Goal: Information Seeking & Learning: Learn about a topic

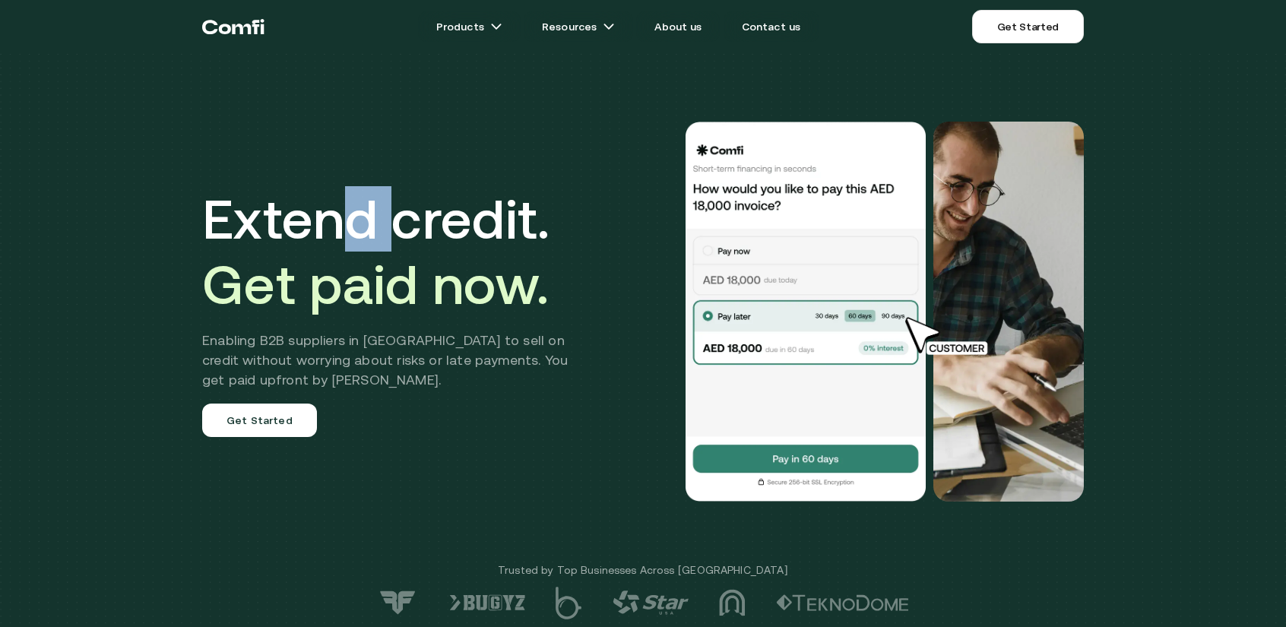
drag, startPoint x: 359, startPoint y: 227, endPoint x: 389, endPoint y: 244, distance: 34.7
click at [389, 244] on h1 "Extend credit. Get paid now." at bounding box center [396, 251] width 388 height 131
click at [417, 222] on h1 "Extend credit. Get paid now." at bounding box center [396, 251] width 388 height 131
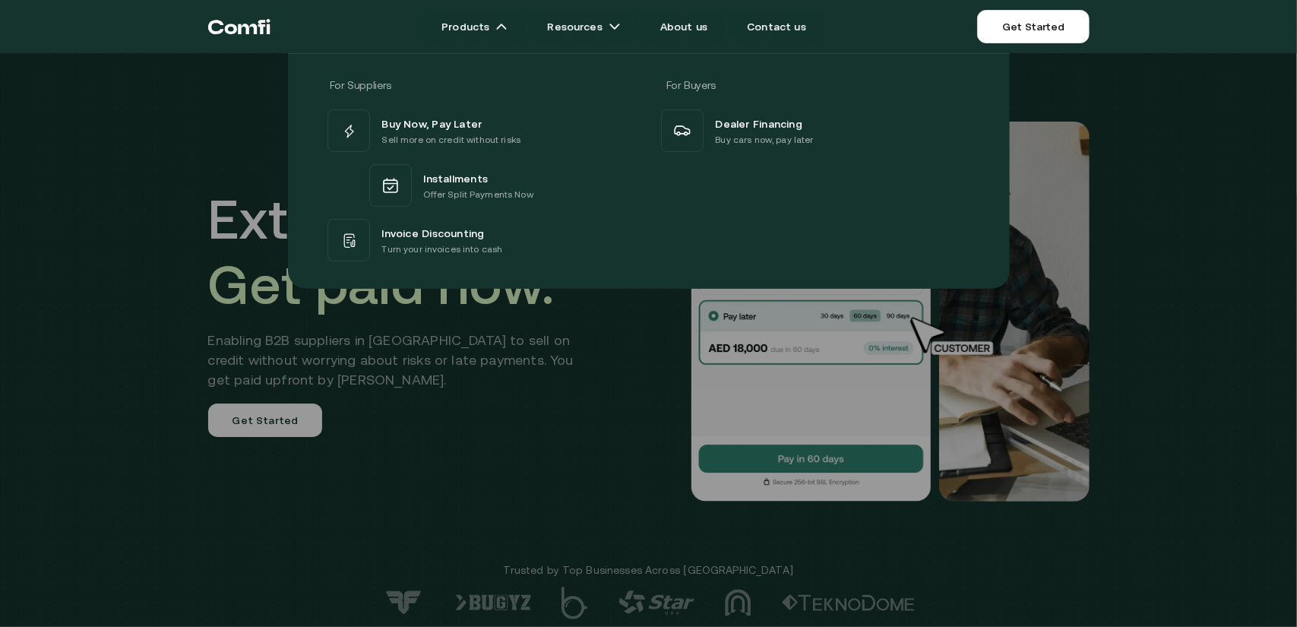
click at [511, 434] on div at bounding box center [648, 366] width 1297 height 627
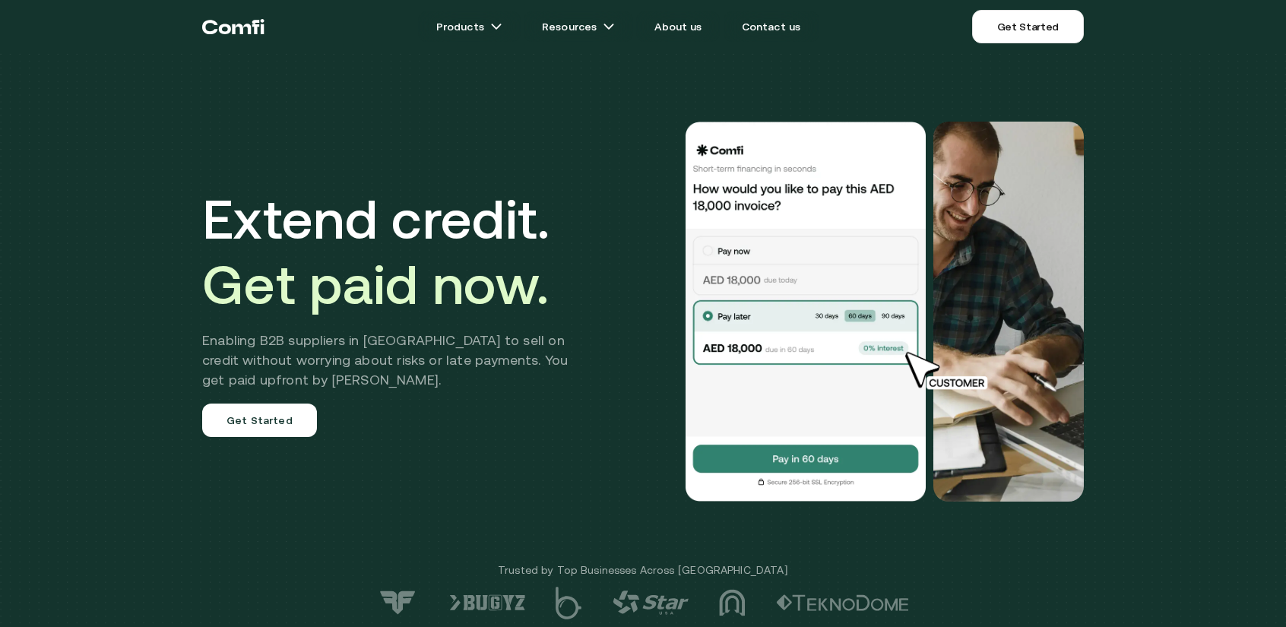
drag, startPoint x: 422, startPoint y: 405, endPoint x: 511, endPoint y: -36, distance: 449.8
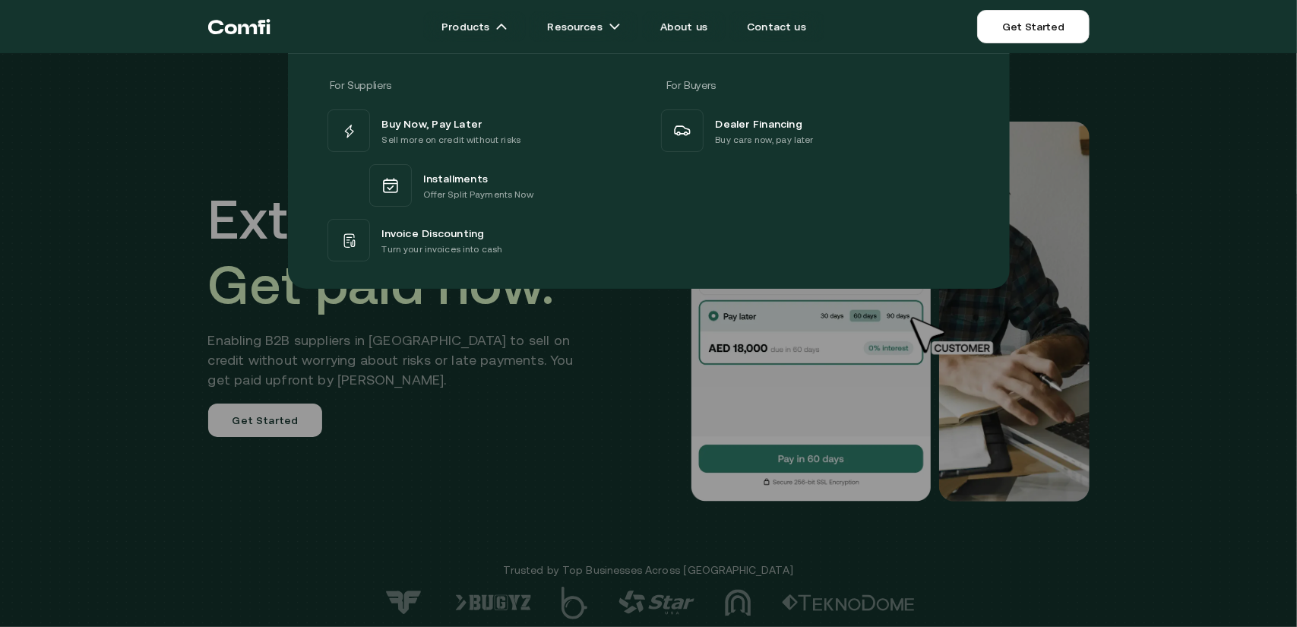
click at [205, 315] on div at bounding box center [648, 366] width 1297 height 627
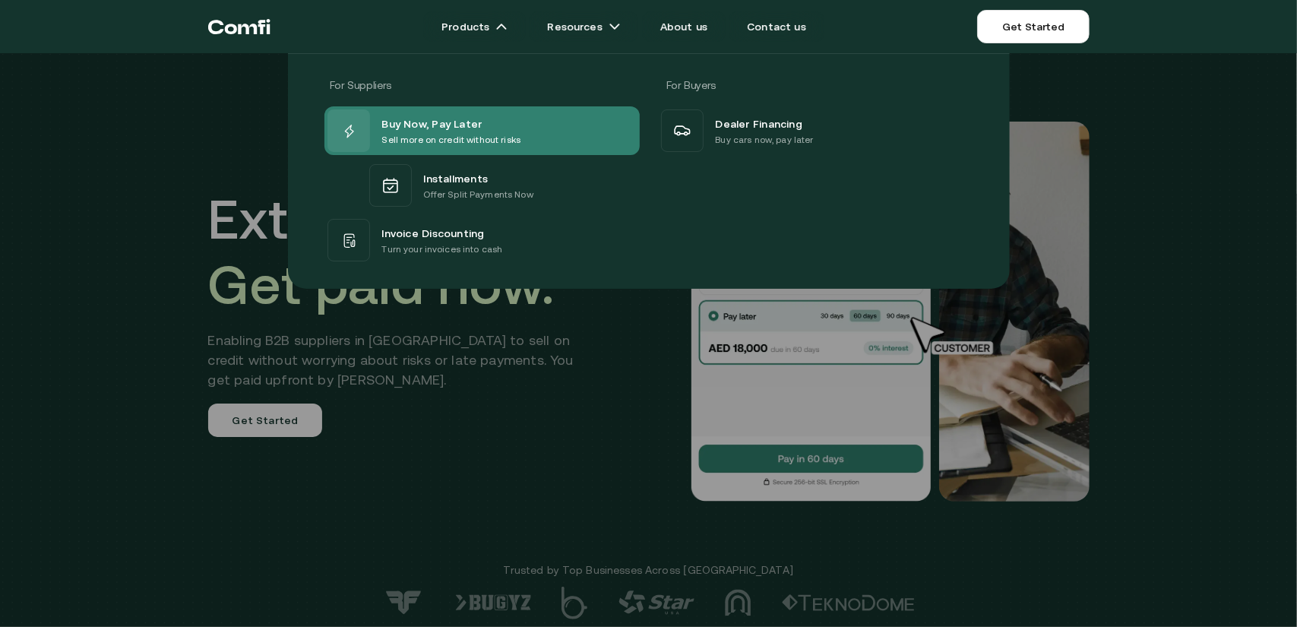
click at [428, 139] on p "Sell more on credit without risks" at bounding box center [451, 139] width 139 height 15
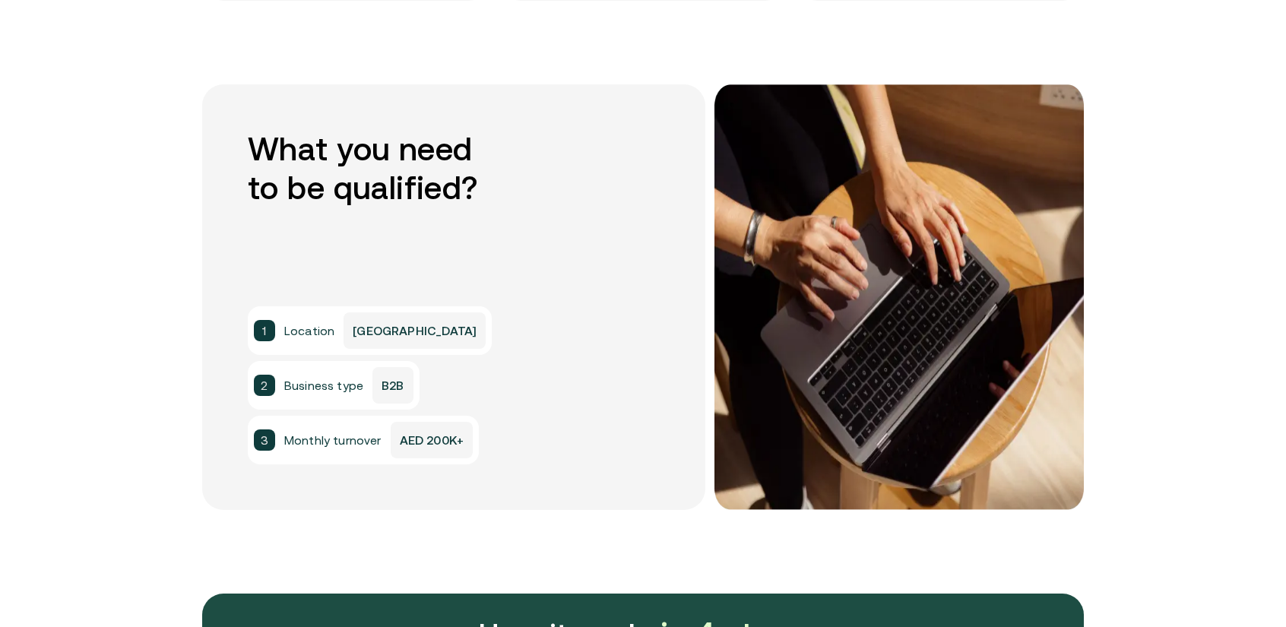
scroll to position [1140, 0]
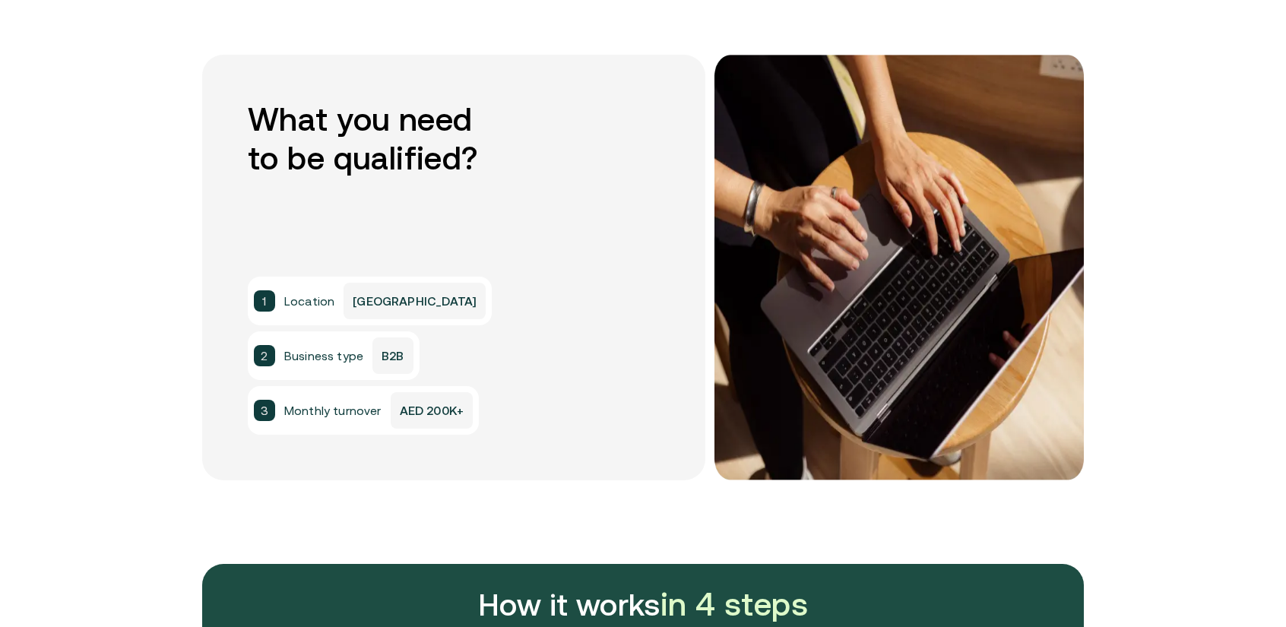
click at [394, 353] on p "B2B" at bounding box center [392, 355] width 40 height 36
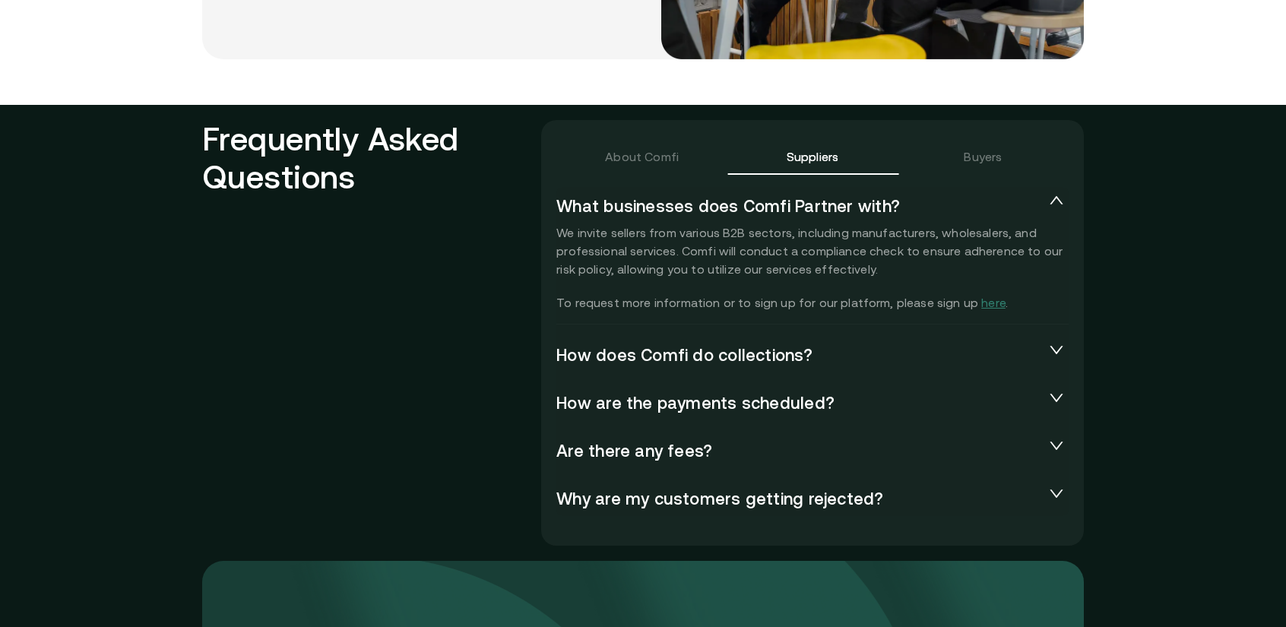
scroll to position [3267, 0]
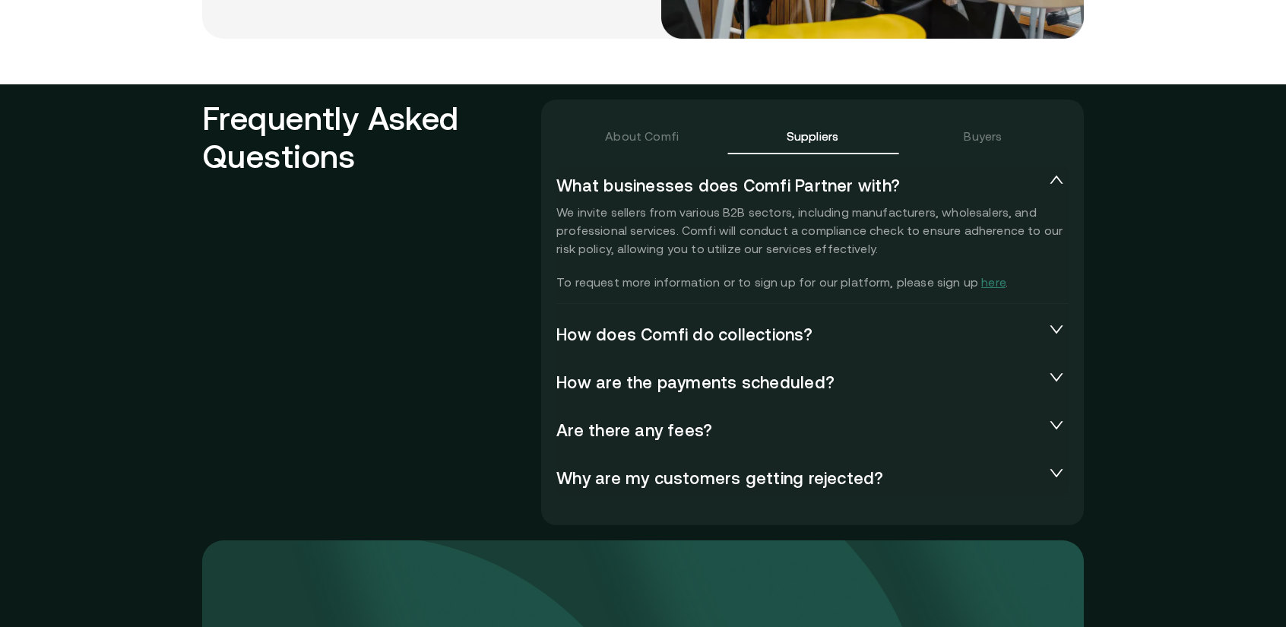
click at [1134, 163] on section "Frequently Asked Questions About Comfi Suppliers Buyers What businesses does Co…" at bounding box center [643, 472] width 1286 height 777
click at [825, 337] on span "How does Comfi do collections?" at bounding box center [800, 333] width 488 height 18
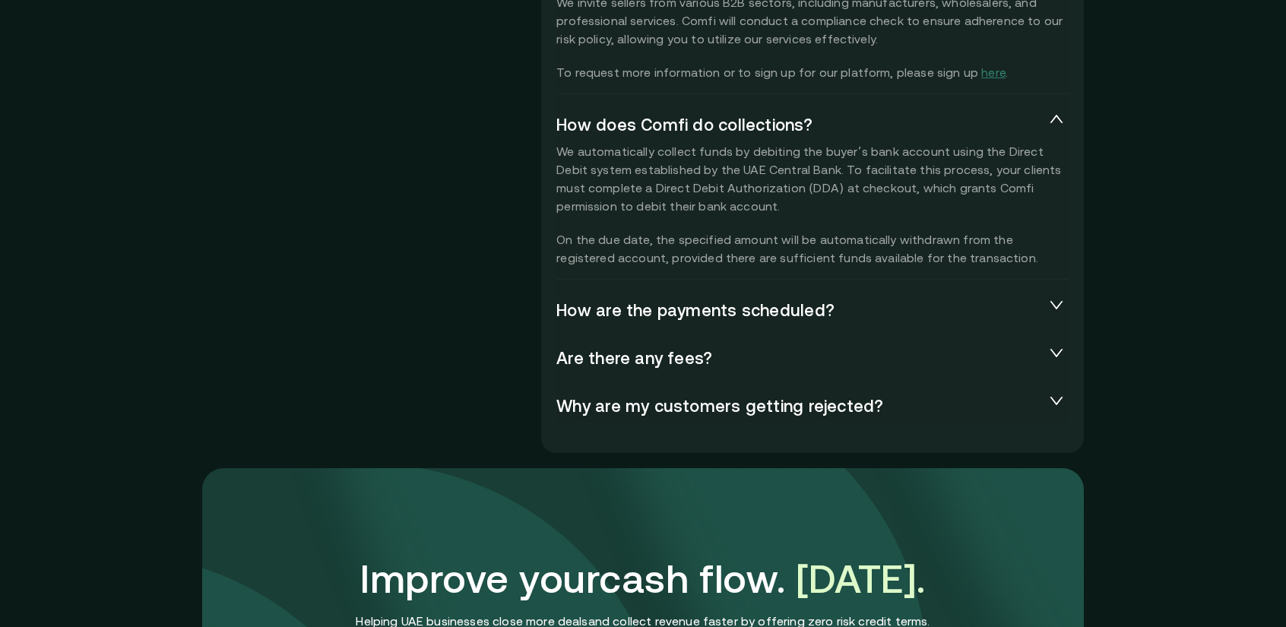
scroll to position [3495, 0]
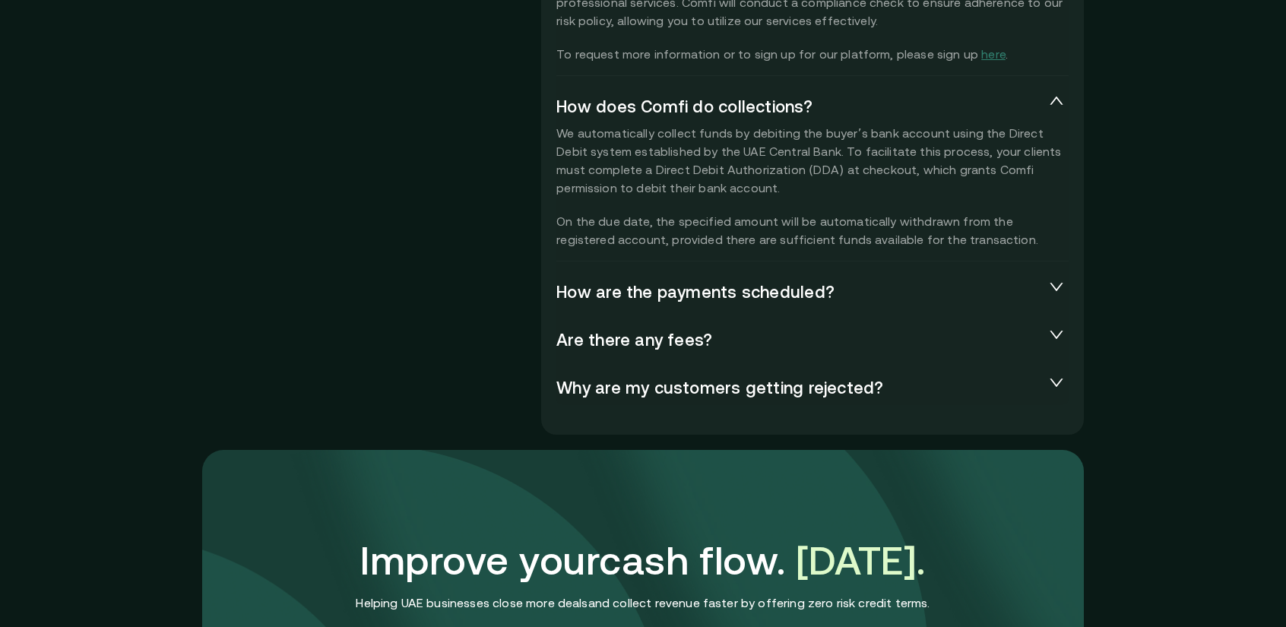
click at [769, 297] on span "How are the payments scheduled?" at bounding box center [800, 291] width 488 height 18
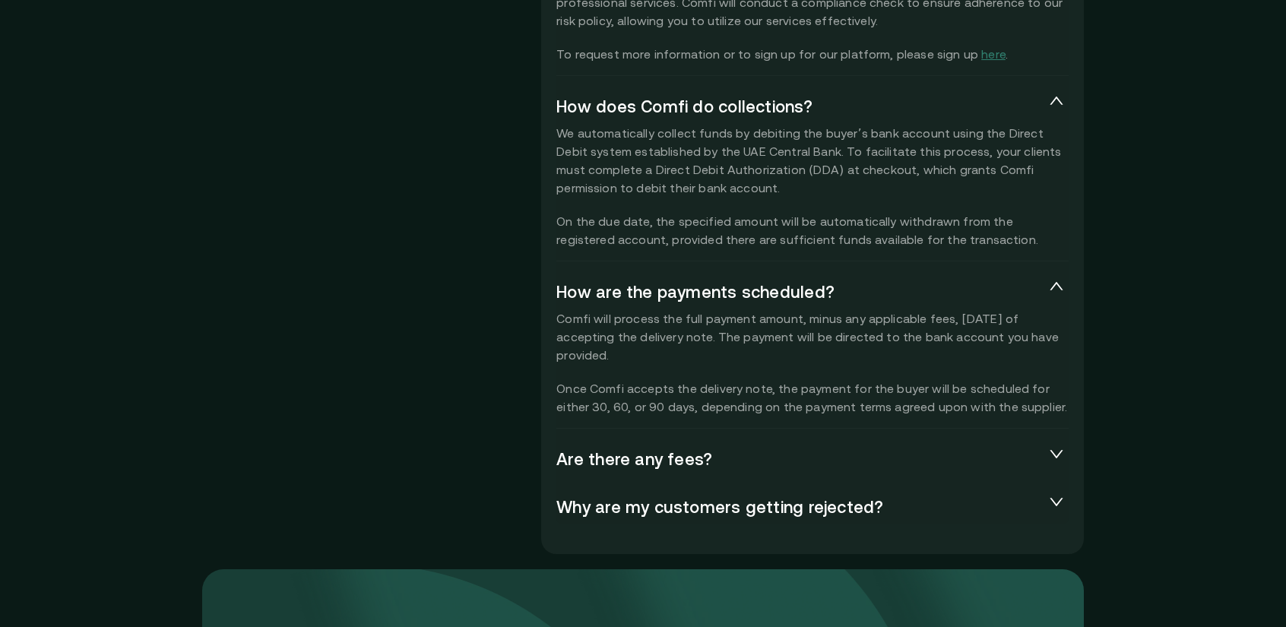
scroll to position [4201, 0]
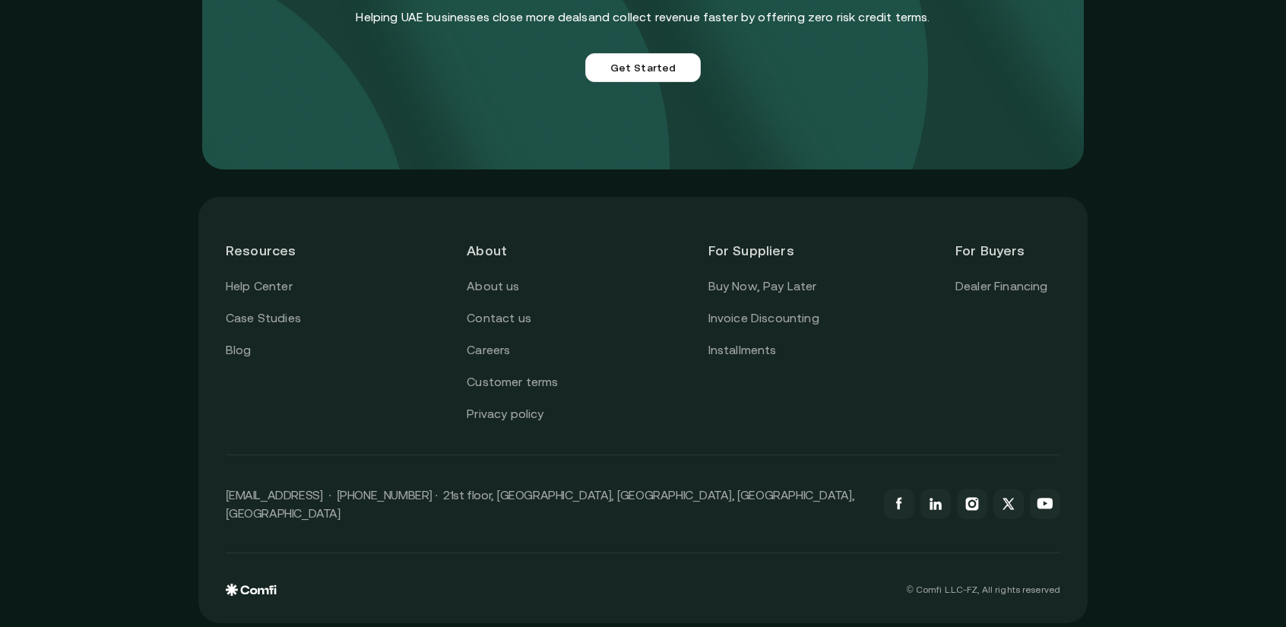
drag, startPoint x: 856, startPoint y: 108, endPoint x: 818, endPoint y: 442, distance: 336.5
click at [511, 285] on link "About us" at bounding box center [493, 287] width 52 height 20
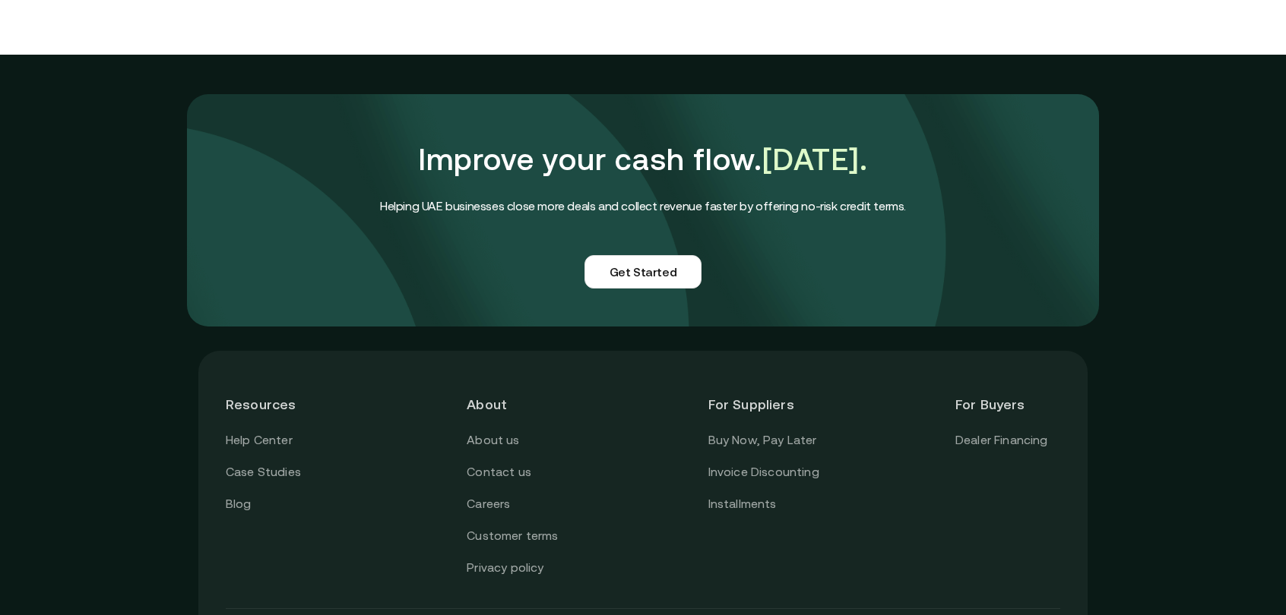
scroll to position [3773, 0]
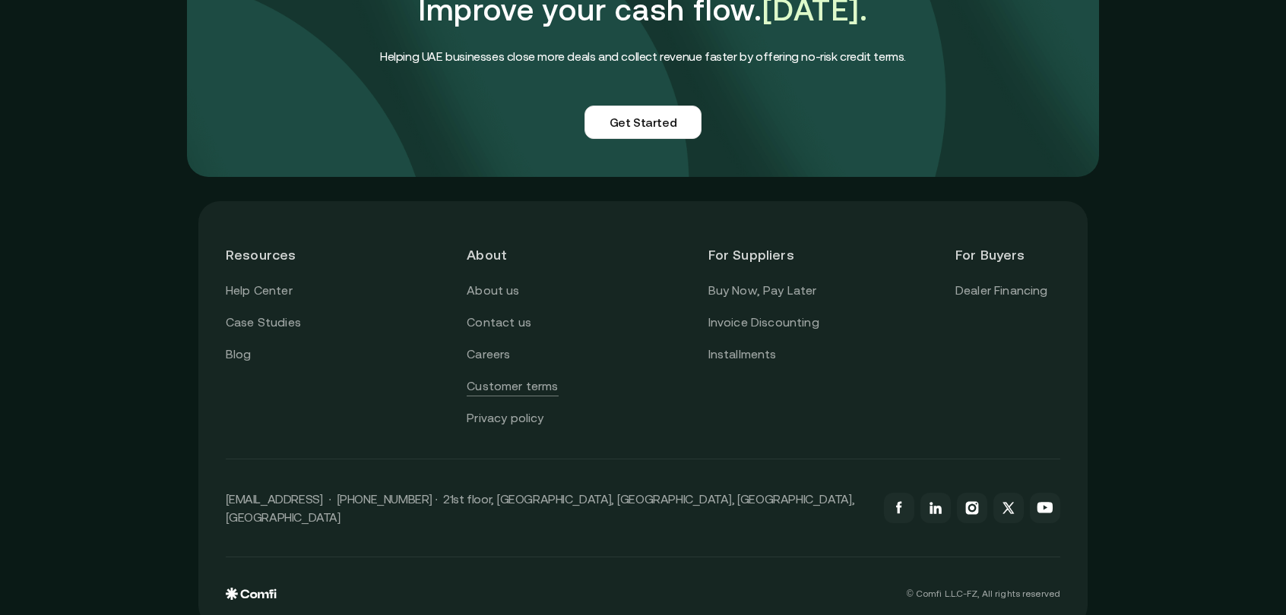
click at [532, 377] on link "Customer terms" at bounding box center [512, 387] width 91 height 20
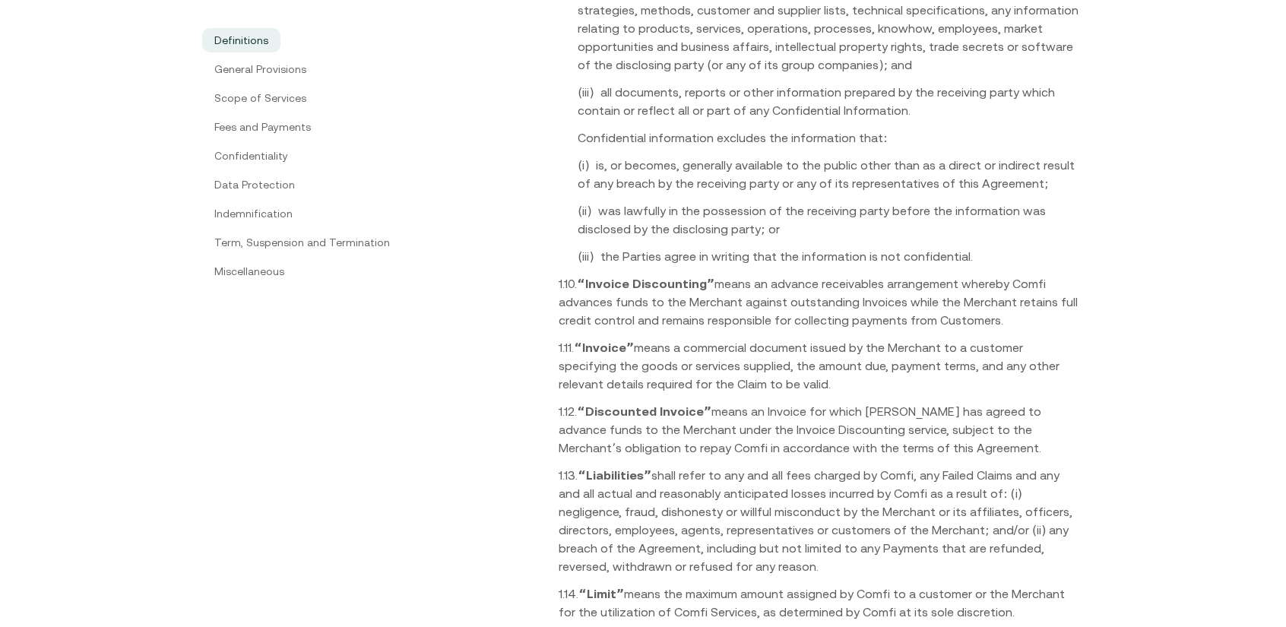
scroll to position [760, 0]
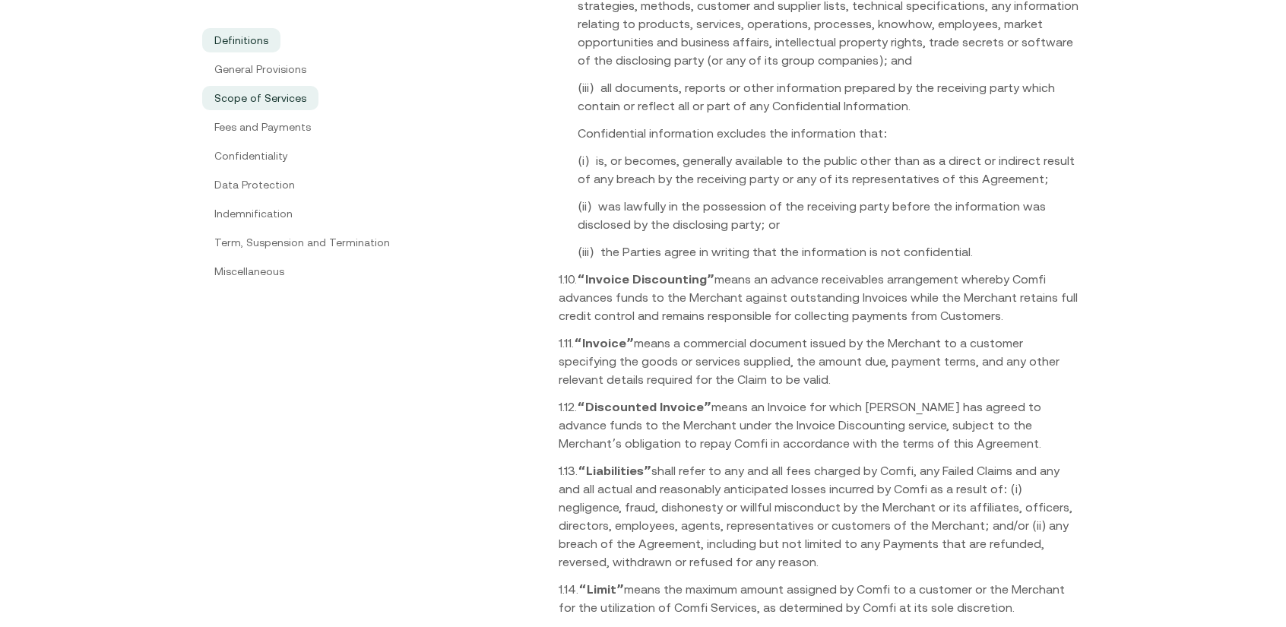
click at [272, 89] on link "Scope of Services" at bounding box center [260, 98] width 116 height 24
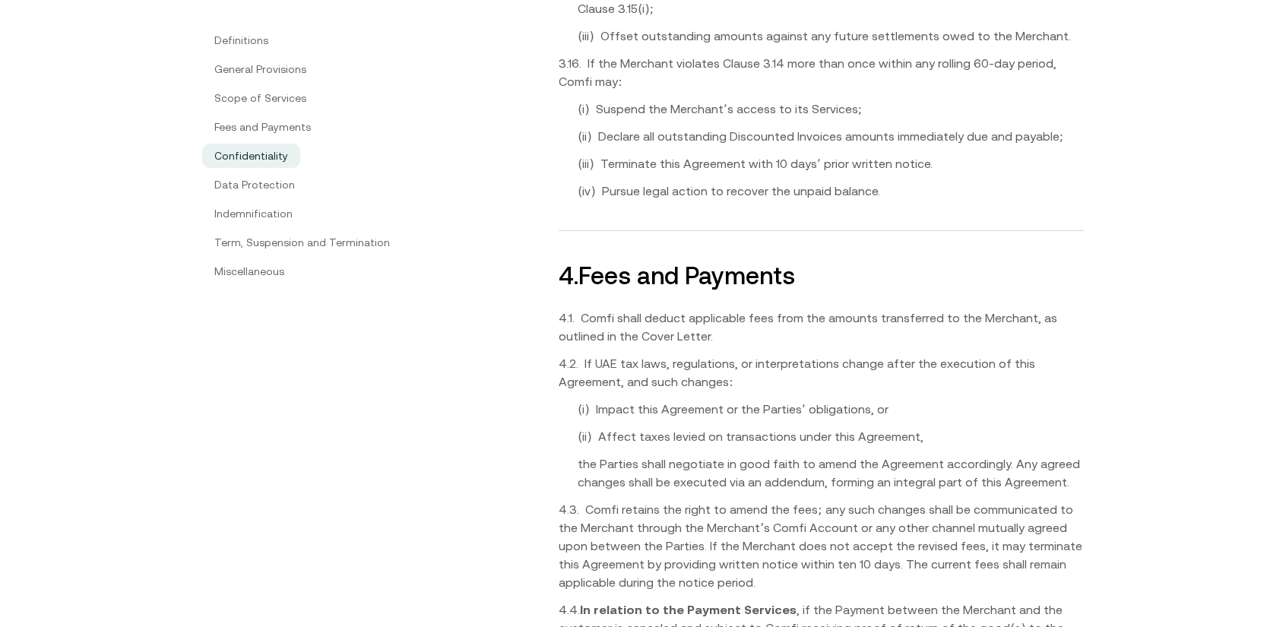
scroll to position [3940, 0]
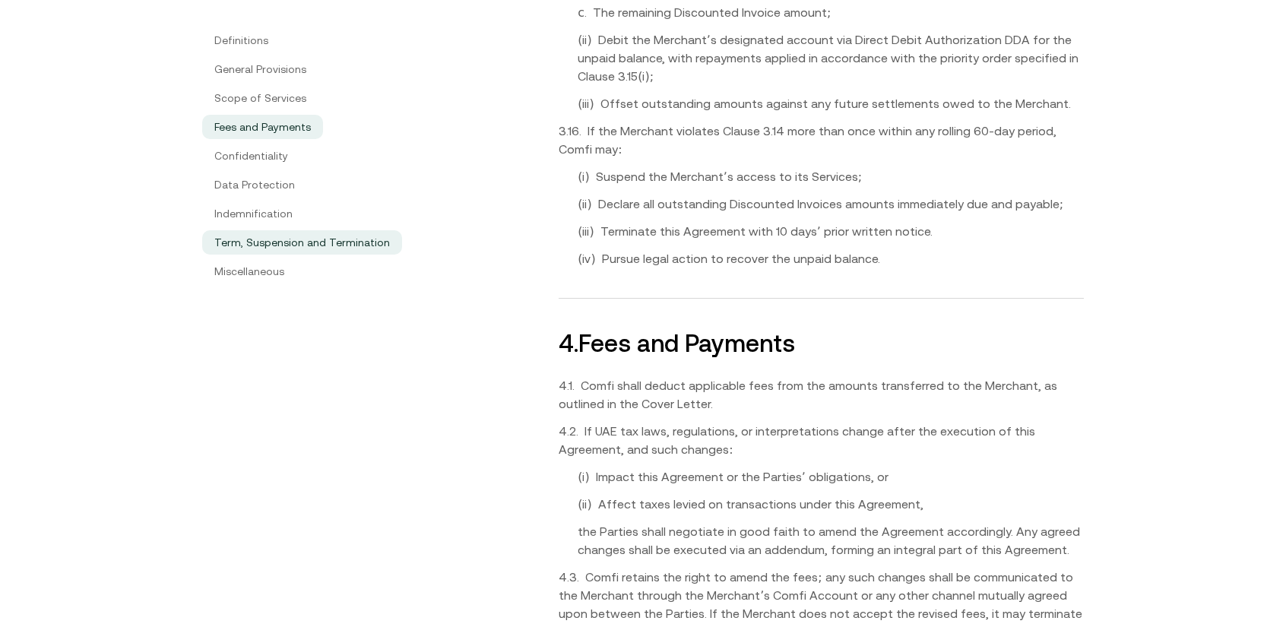
click at [303, 233] on link "Term, Suspension and Termination" at bounding box center [302, 242] width 200 height 24
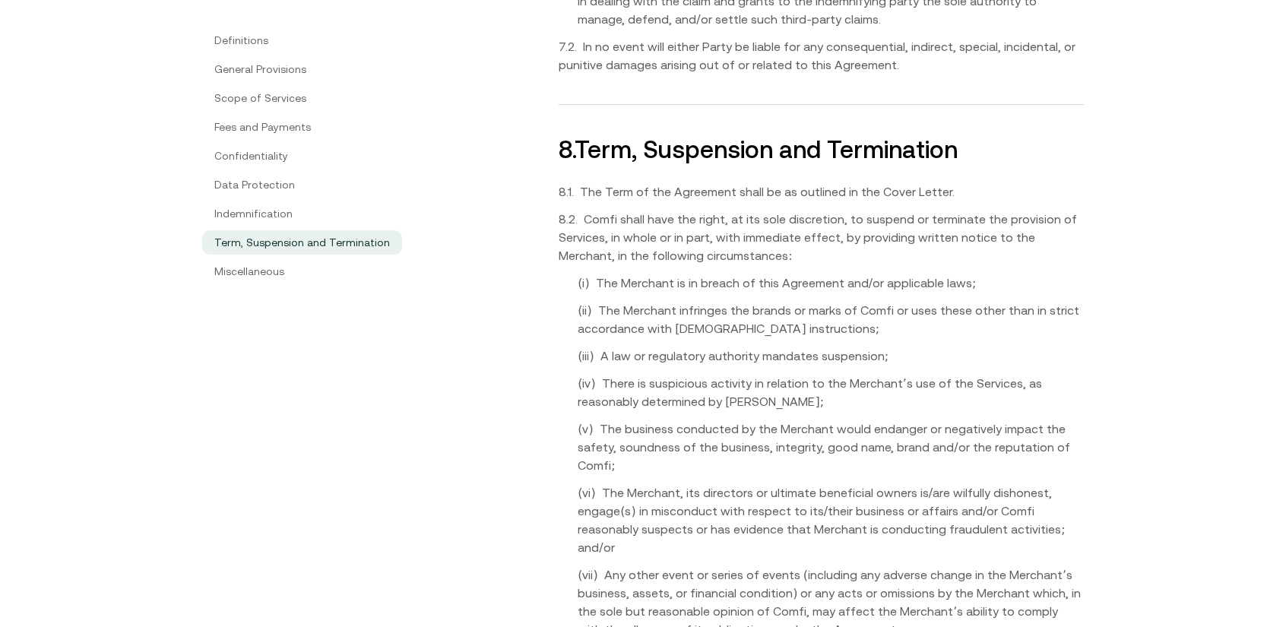
scroll to position [5935, 0]
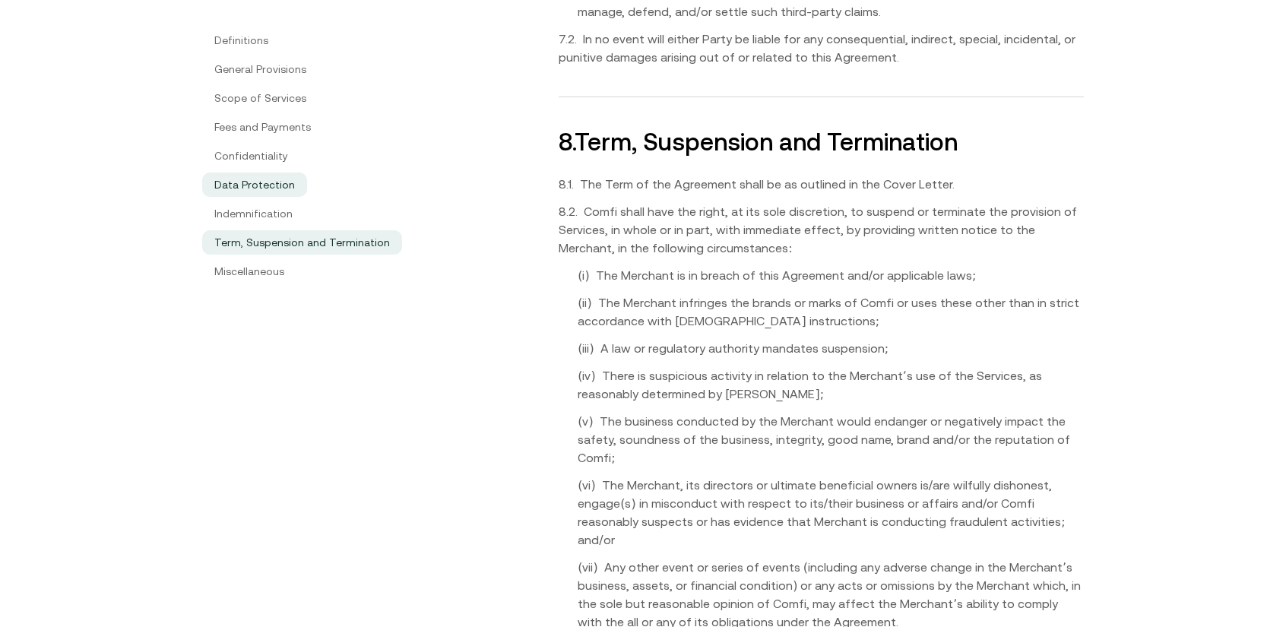
click at [298, 192] on link "Data Protection" at bounding box center [254, 184] width 105 height 24
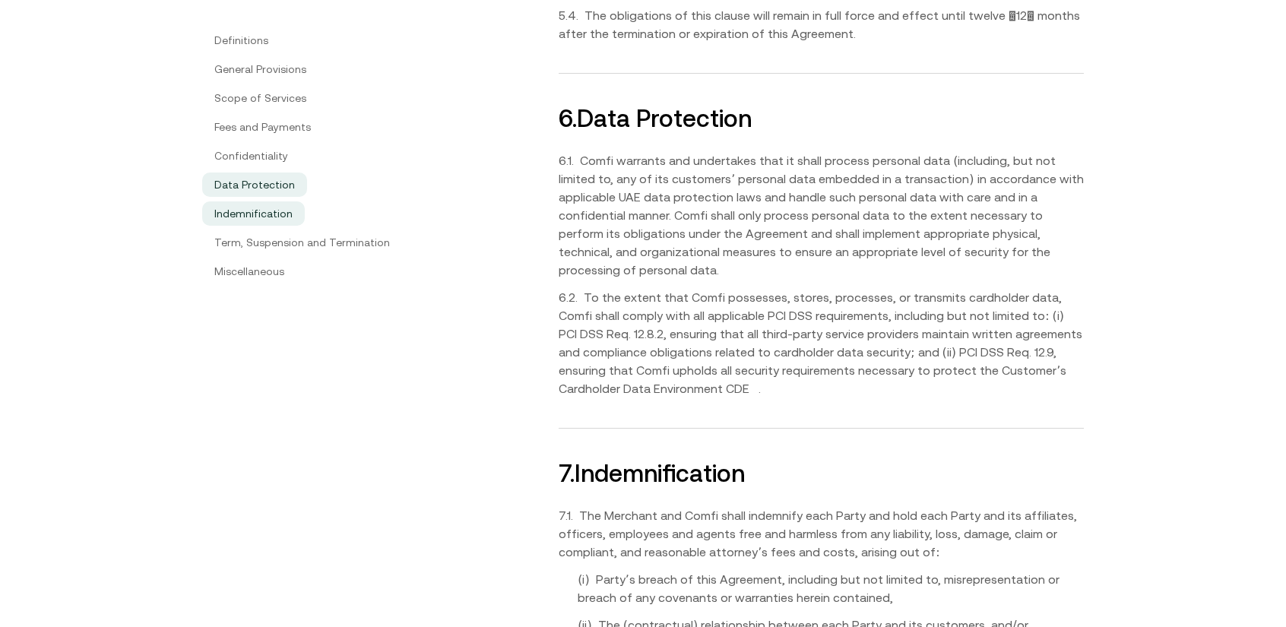
scroll to position [5207, 0]
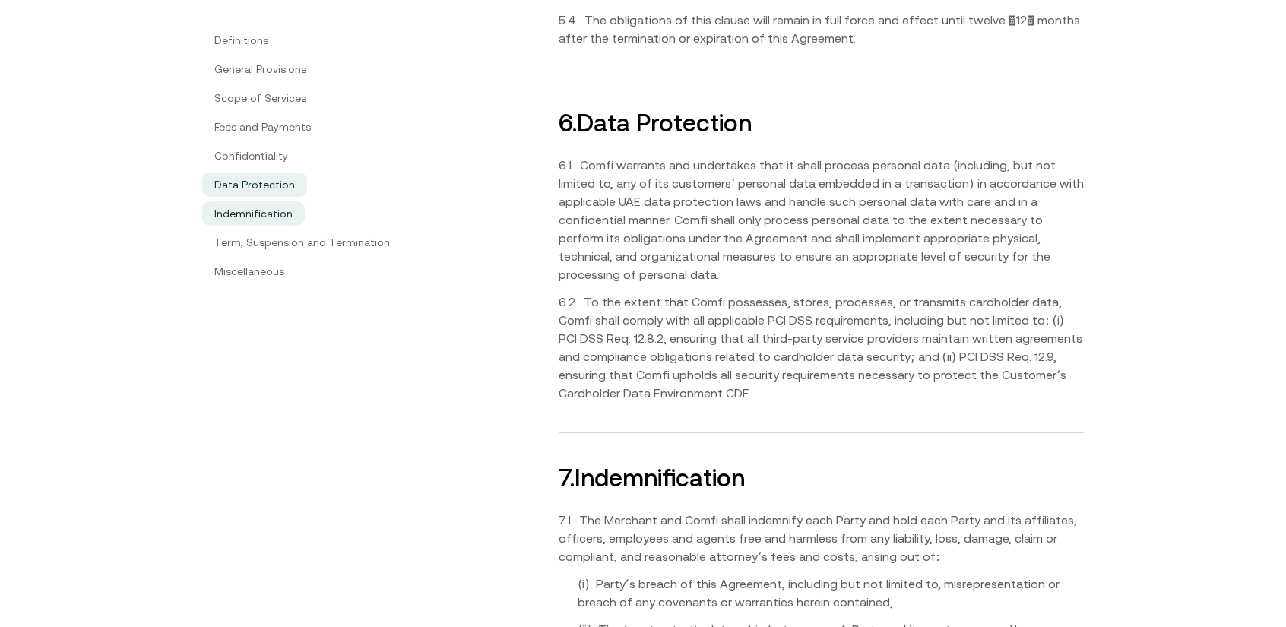
click at [277, 211] on link "Indemnification" at bounding box center [253, 213] width 103 height 24
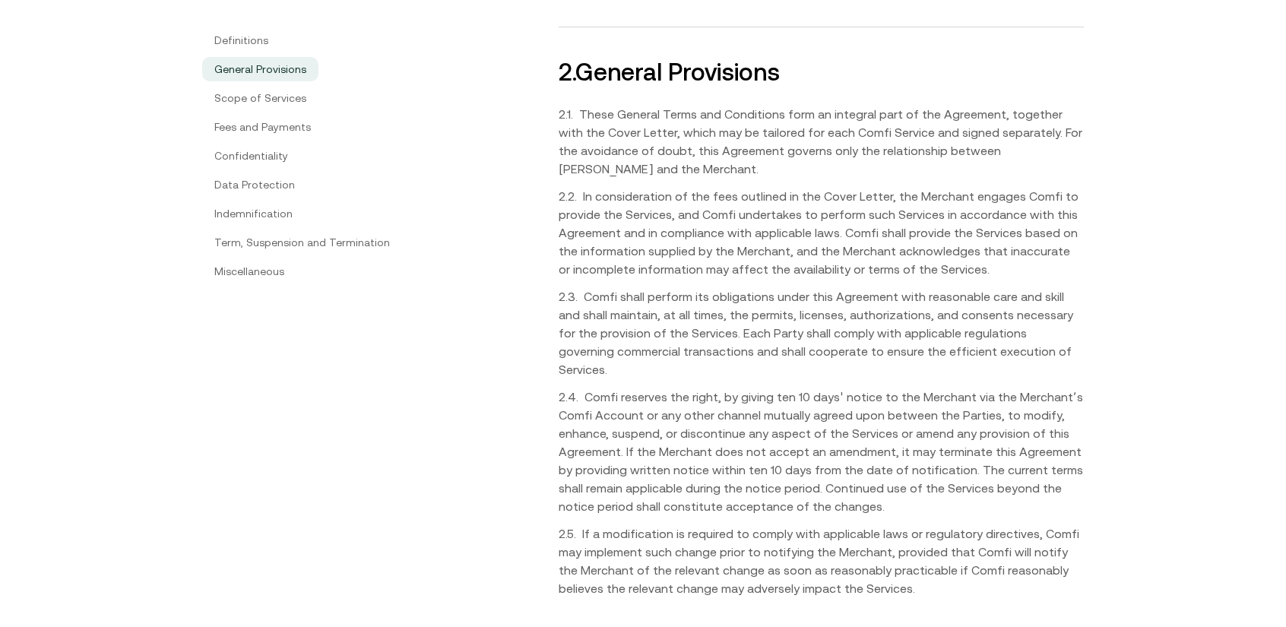
scroll to position [7632, 0]
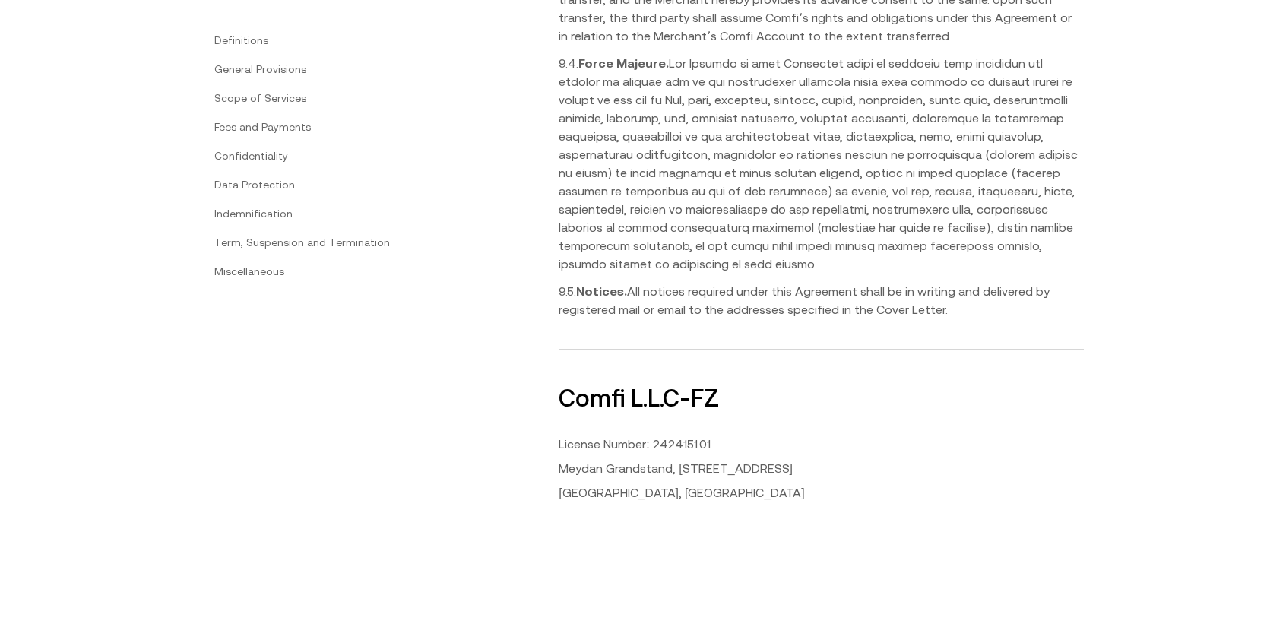
click at [684, 435] on p "License Number: 2424151.01" at bounding box center [821, 444] width 525 height 18
click at [591, 435] on p "License Number: 2424151.01" at bounding box center [821, 444] width 525 height 18
drag, startPoint x: 553, startPoint y: 309, endPoint x: 731, endPoint y: 302, distance: 178.0
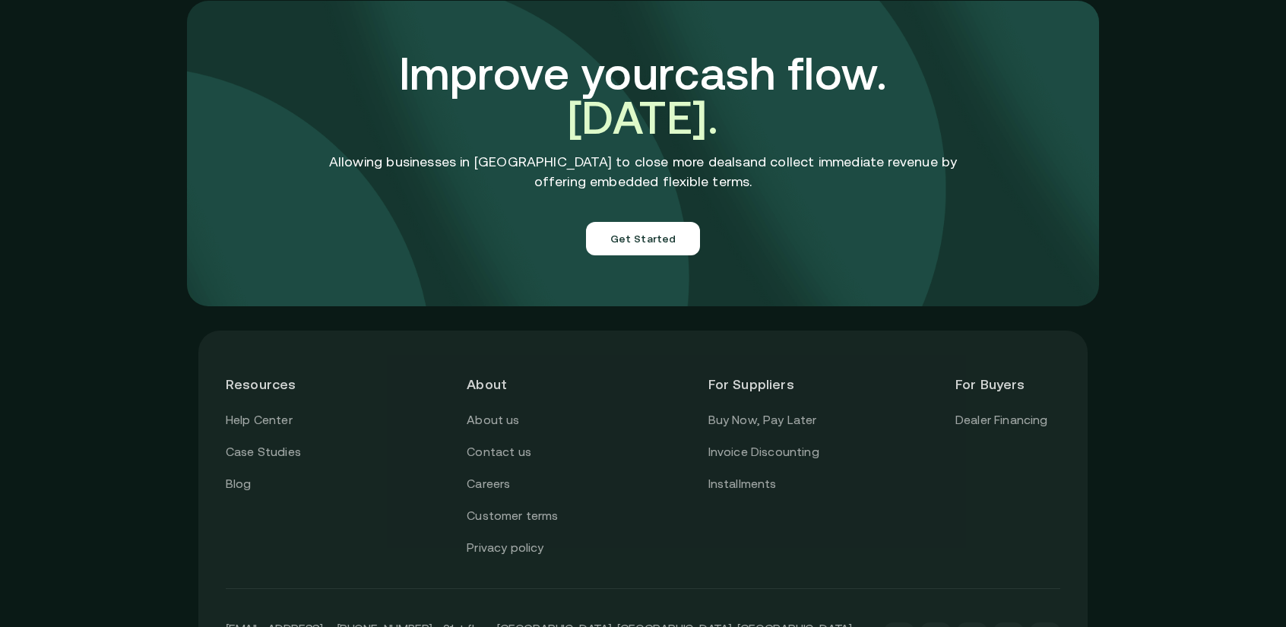
scroll to position [8336, 0]
